Goal: Information Seeking & Learning: Learn about a topic

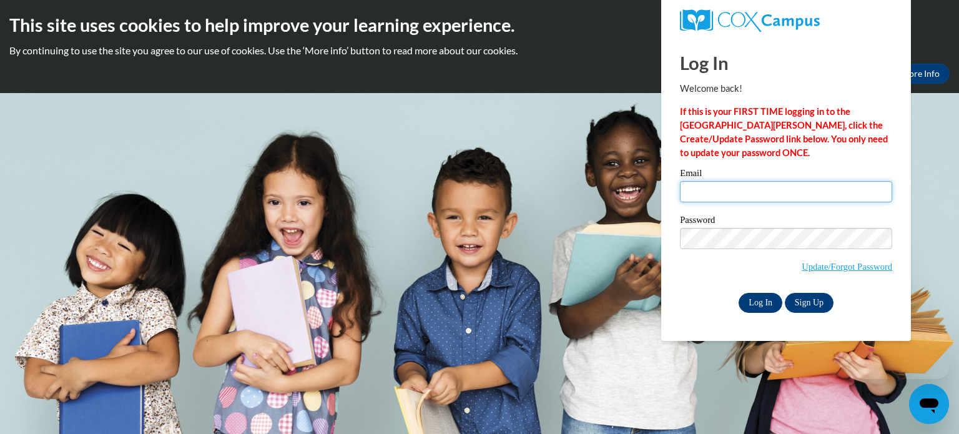
type input "[EMAIL_ADDRESS][DOMAIN_NAME]"
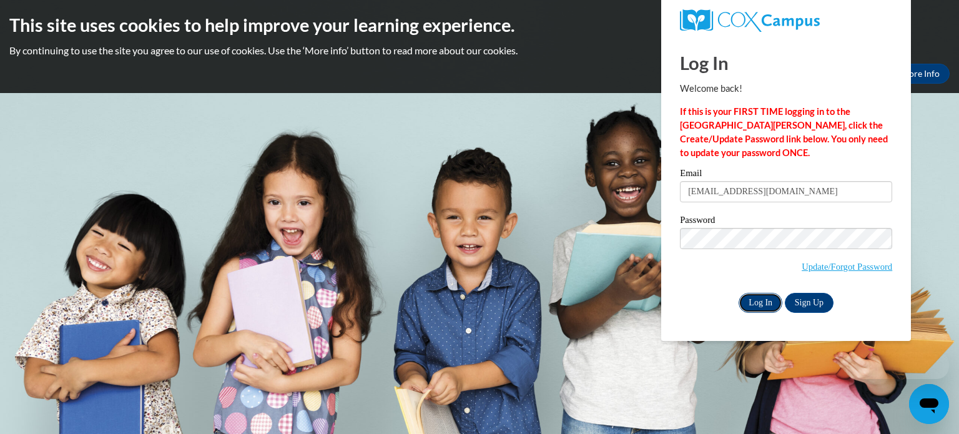
click at [757, 308] on input "Log In" at bounding box center [761, 303] width 44 height 20
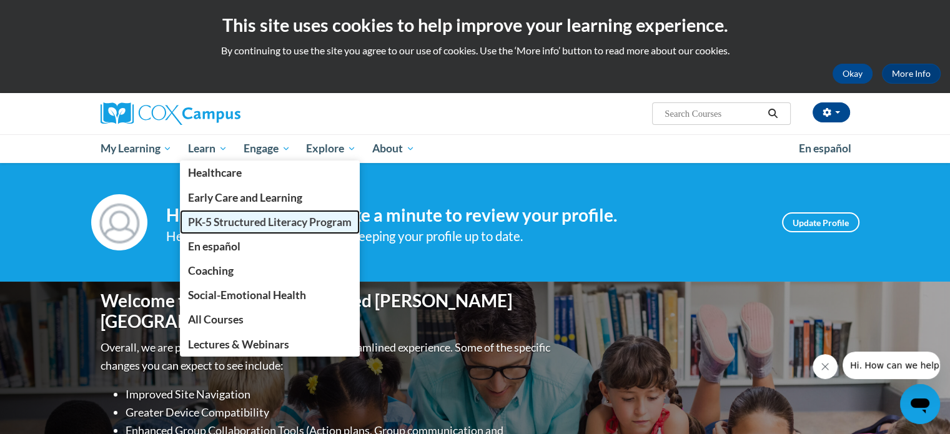
click at [226, 217] on span "PK-5 Structured Literacy Program" at bounding box center [270, 221] width 164 height 13
